Goal: Check status: Check status

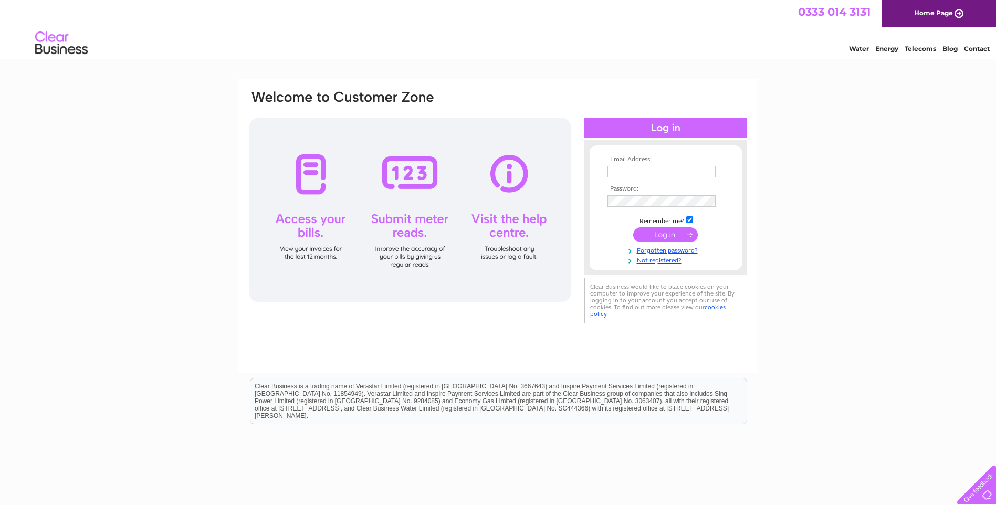
type input "accounts@cumbernauldy.org.uk"
click at [686, 231] on input "submit" at bounding box center [665, 234] width 65 height 15
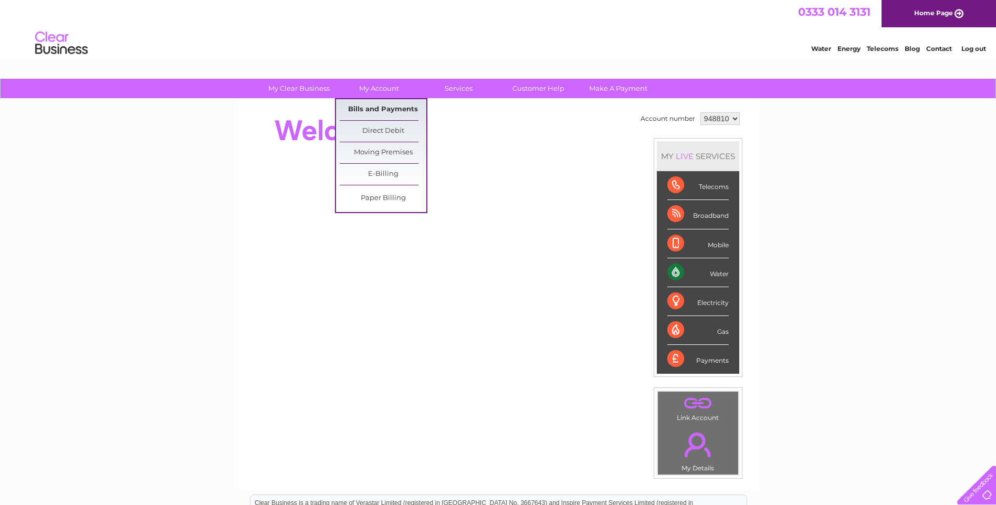
click at [379, 106] on link "Bills and Payments" at bounding box center [383, 109] width 87 height 21
